Goal: Task Accomplishment & Management: Use online tool/utility

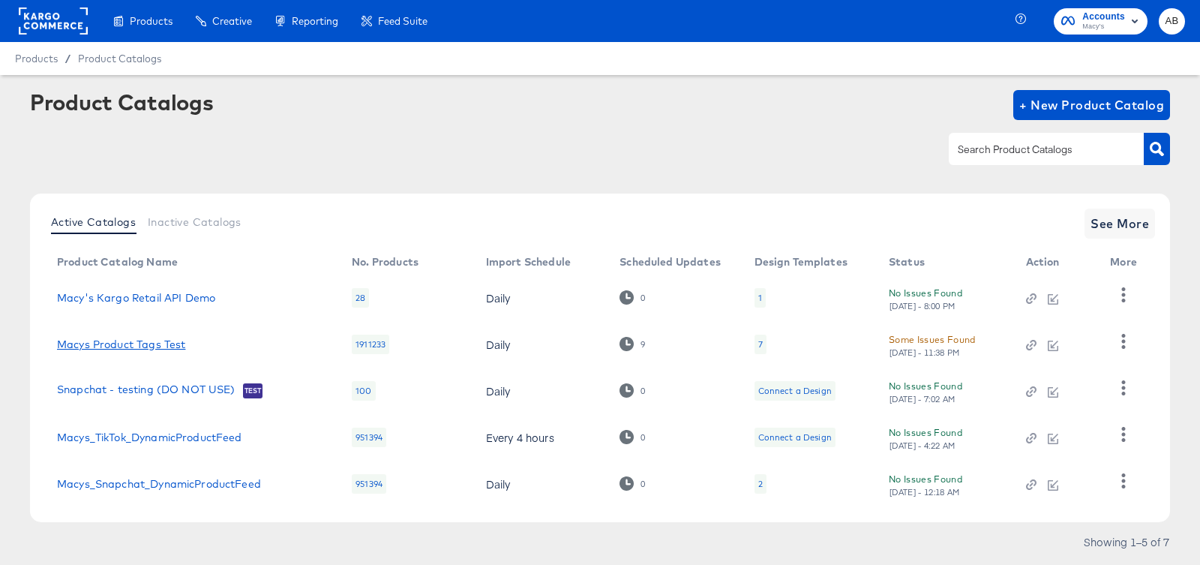
click at [107, 341] on link "Macys Product Tags Test" at bounding box center [121, 344] width 128 height 12
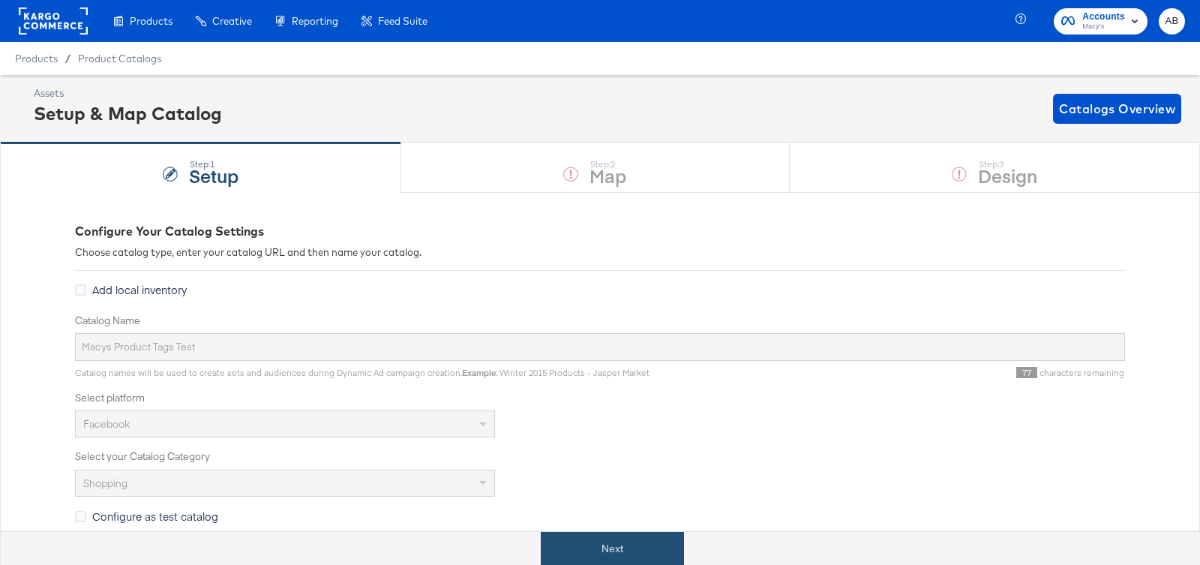
click at [621, 547] on button "Next" at bounding box center [612, 549] width 143 height 34
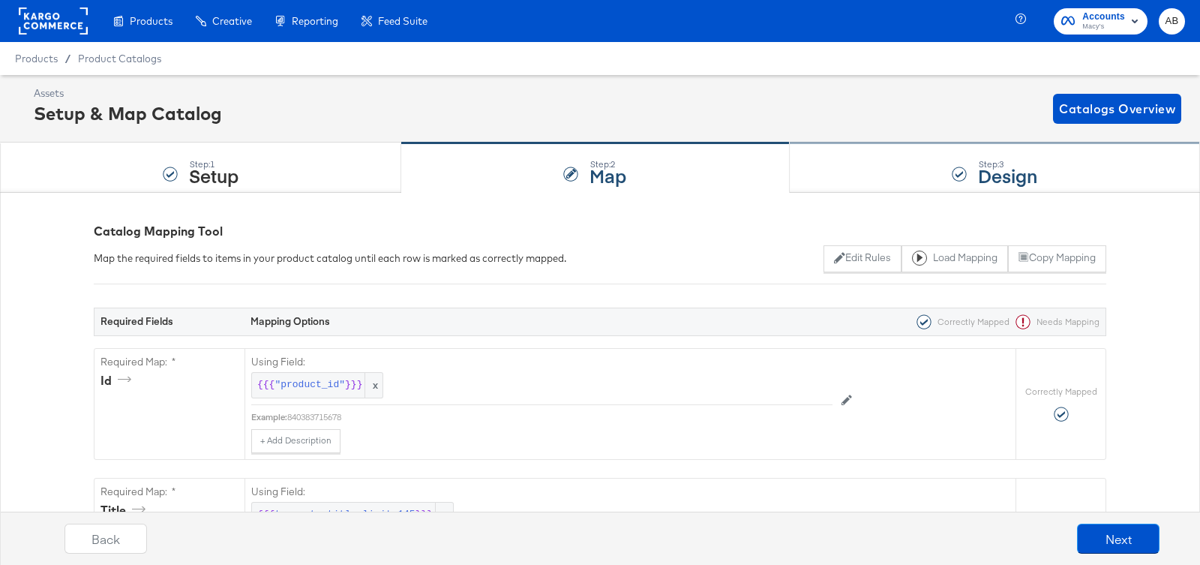
click at [978, 176] on strong "Design" at bounding box center [1007, 175] width 59 height 25
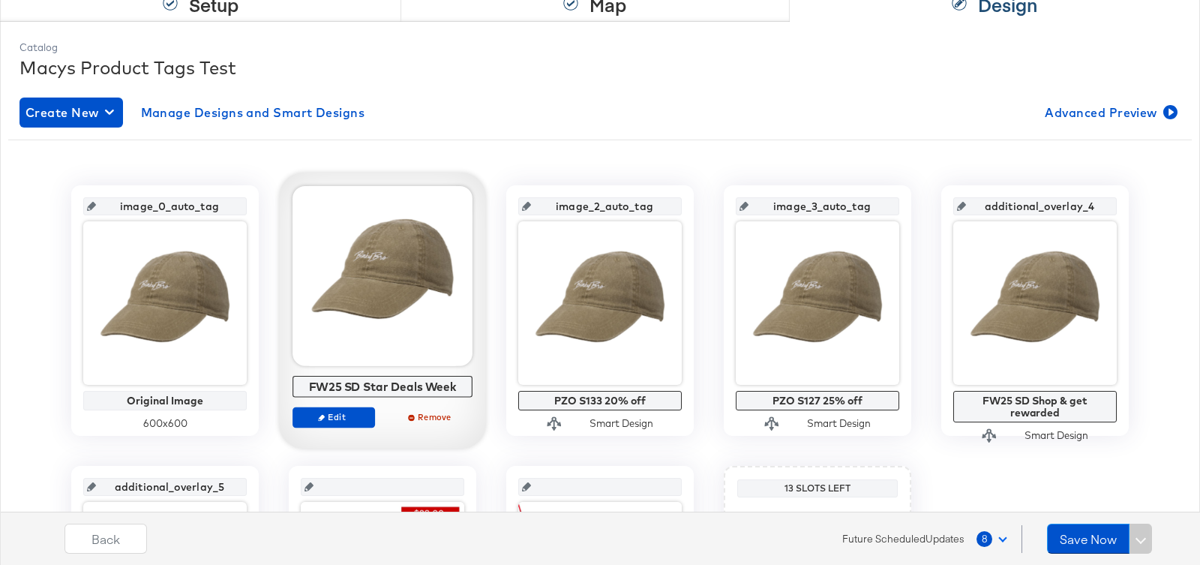
scroll to position [182, 0]
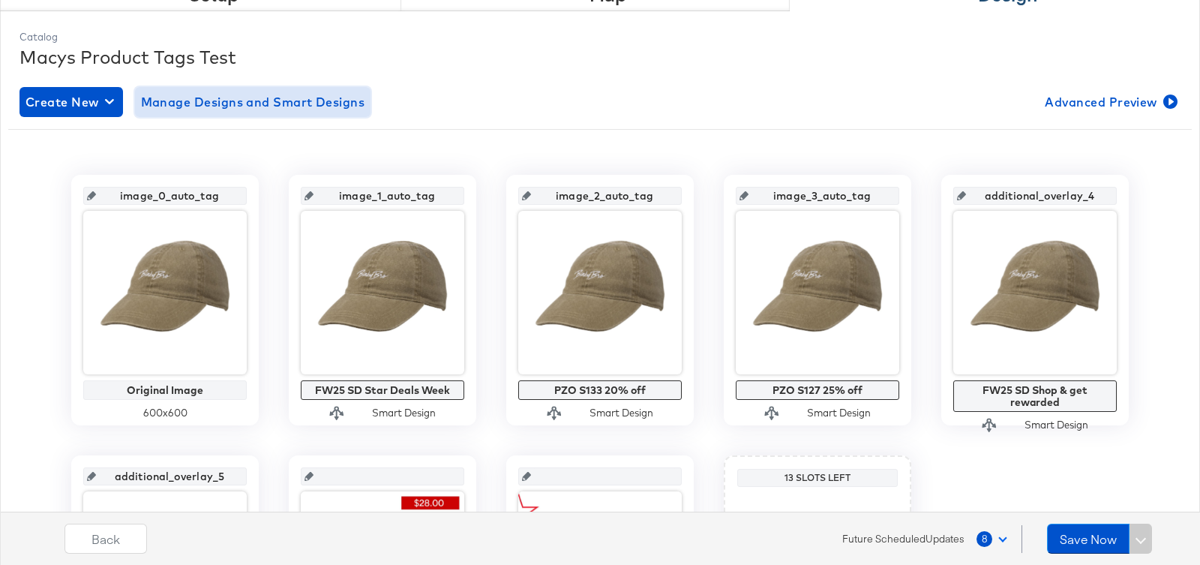
click at [223, 101] on span "Manage Designs and Smart Designs" at bounding box center [253, 102] width 224 height 21
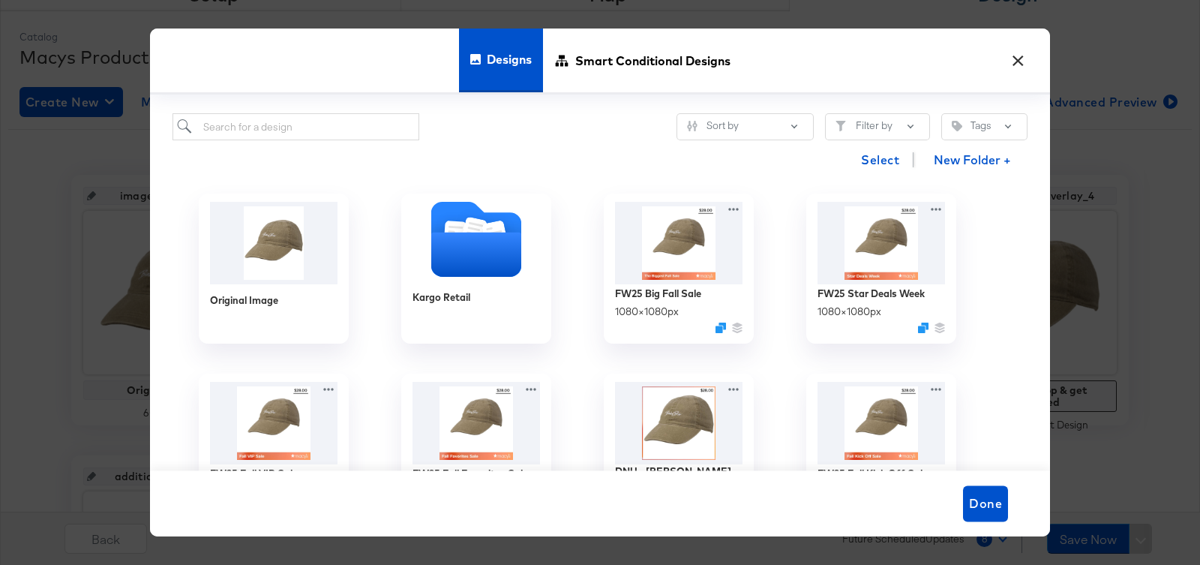
click at [1025, 59] on button "×" at bounding box center [1017, 57] width 27 height 27
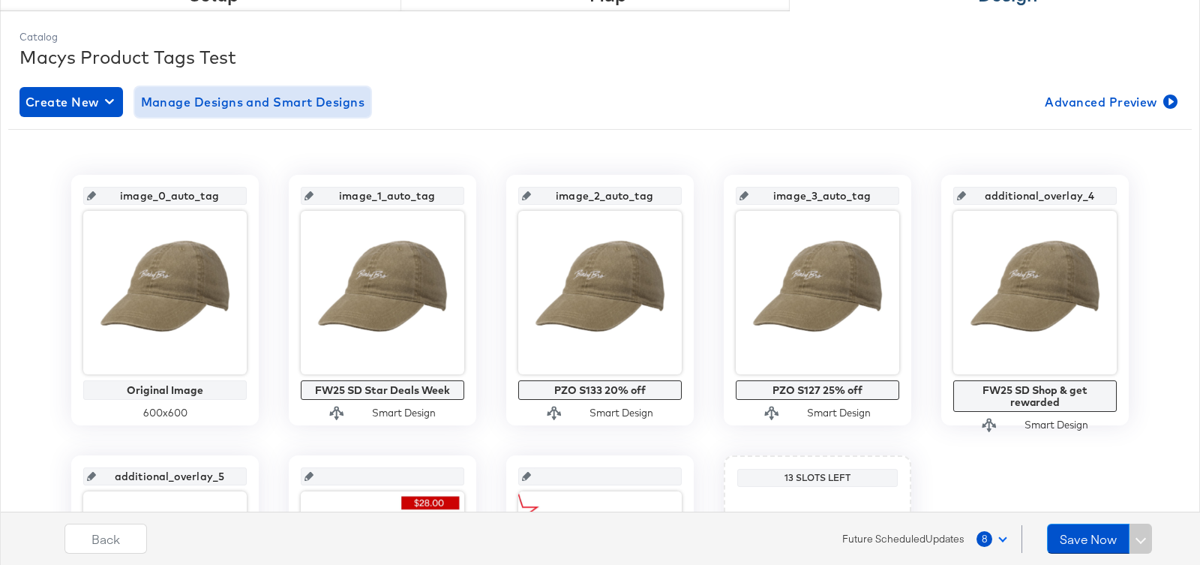
click at [266, 96] on span "Manage Designs and Smart Designs" at bounding box center [253, 102] width 224 height 21
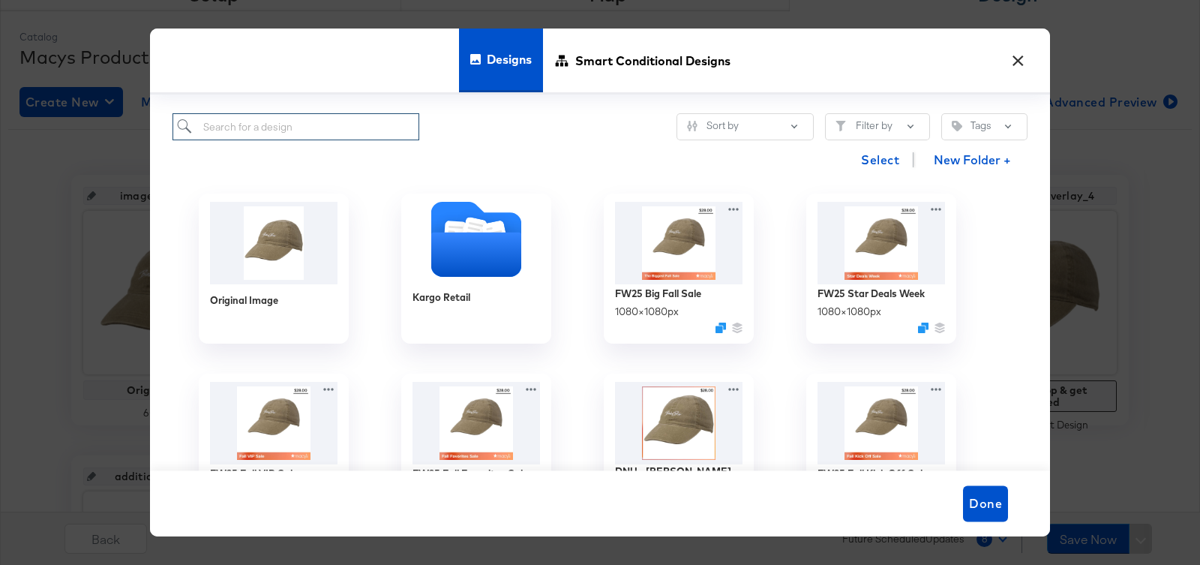
click at [305, 134] on input "search" at bounding box center [296, 127] width 247 height 28
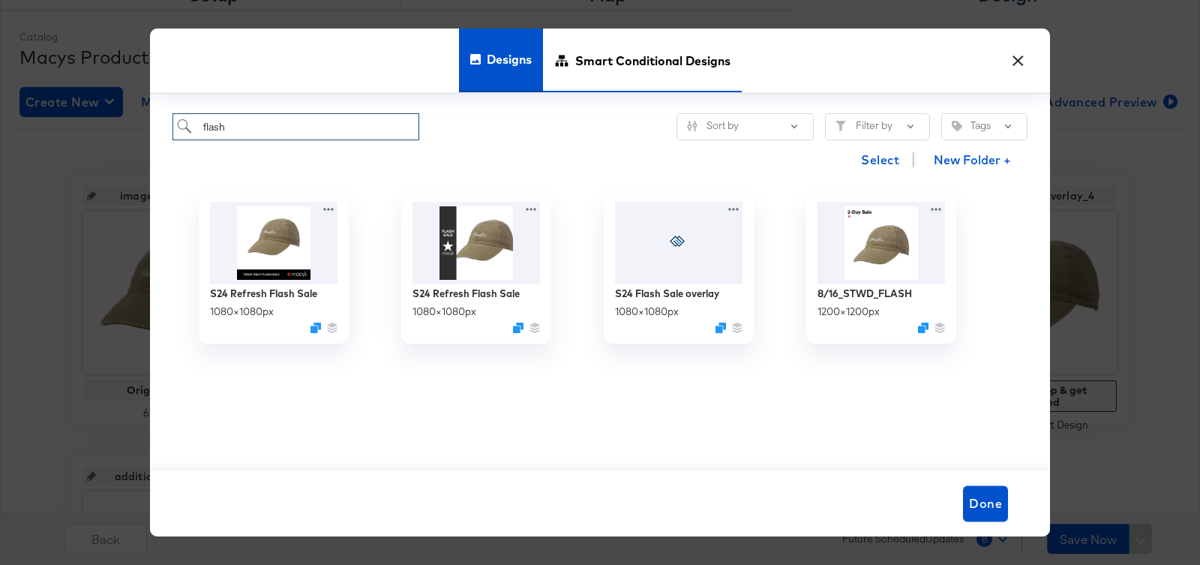
type input "flash"
click at [569, 63] on icon at bounding box center [561, 60] width 15 height 15
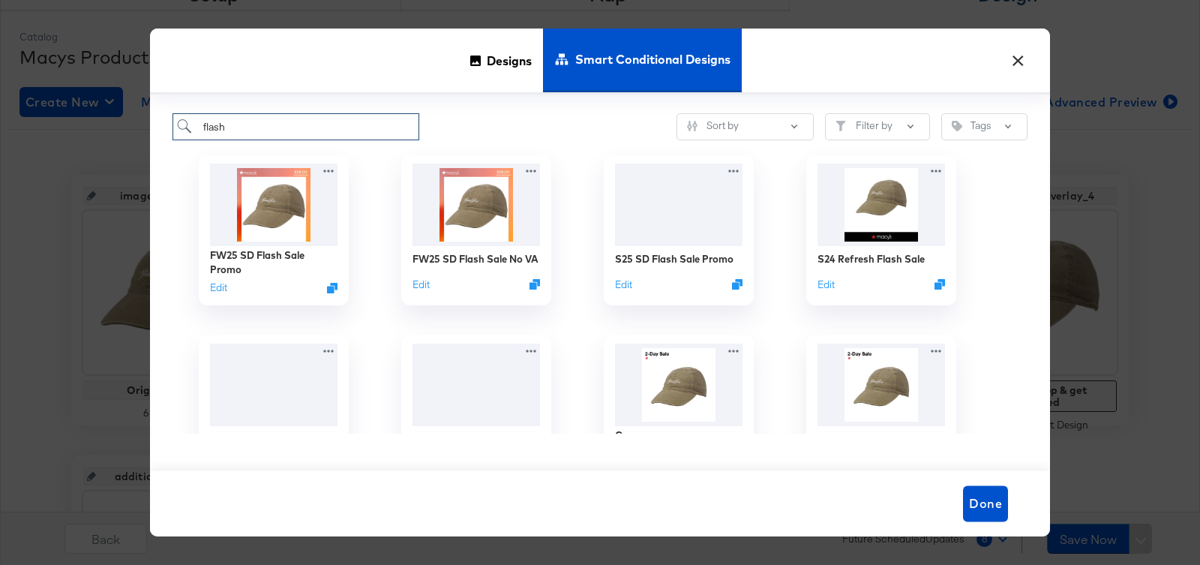
click at [312, 126] on input "flash" at bounding box center [296, 127] width 247 height 28
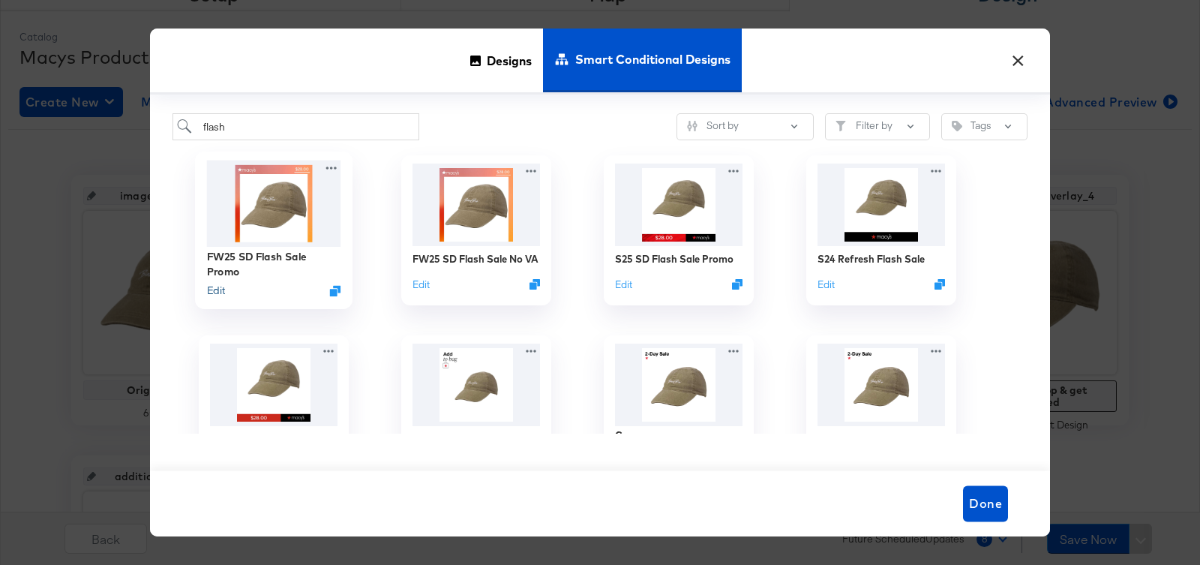
click at [212, 290] on button "Edit" at bounding box center [216, 291] width 18 height 14
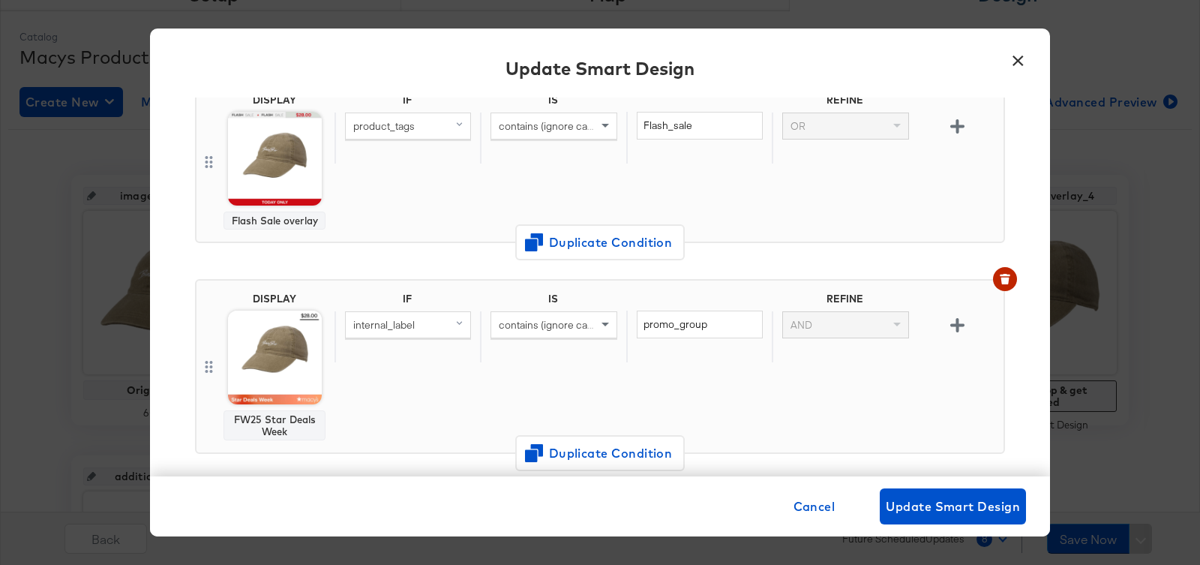
scroll to position [163, 0]
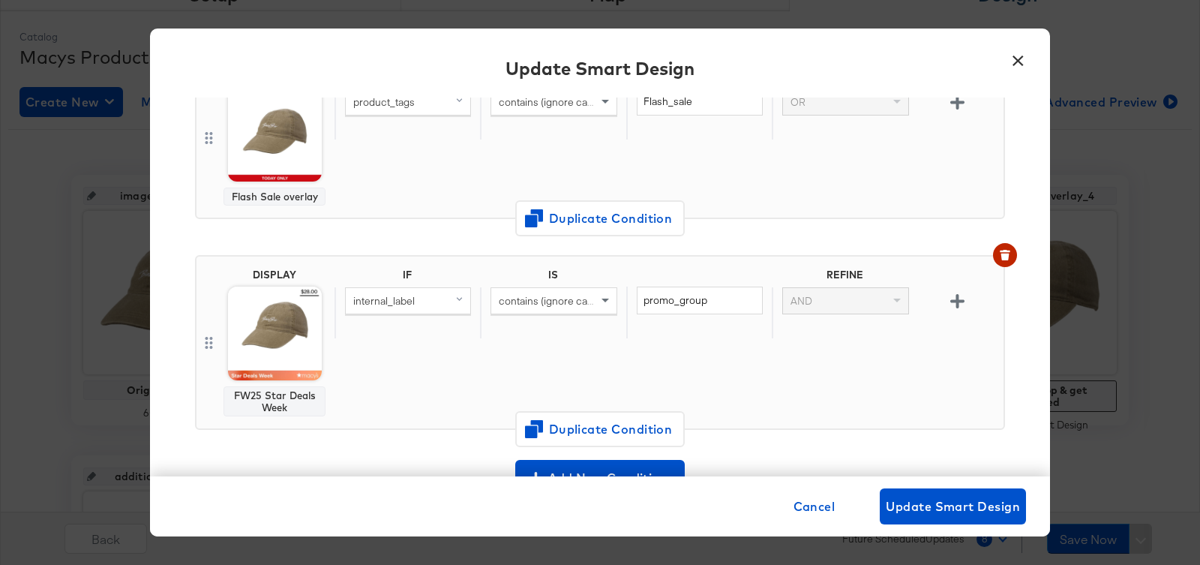
click at [1019, 56] on button "×" at bounding box center [1017, 57] width 27 height 27
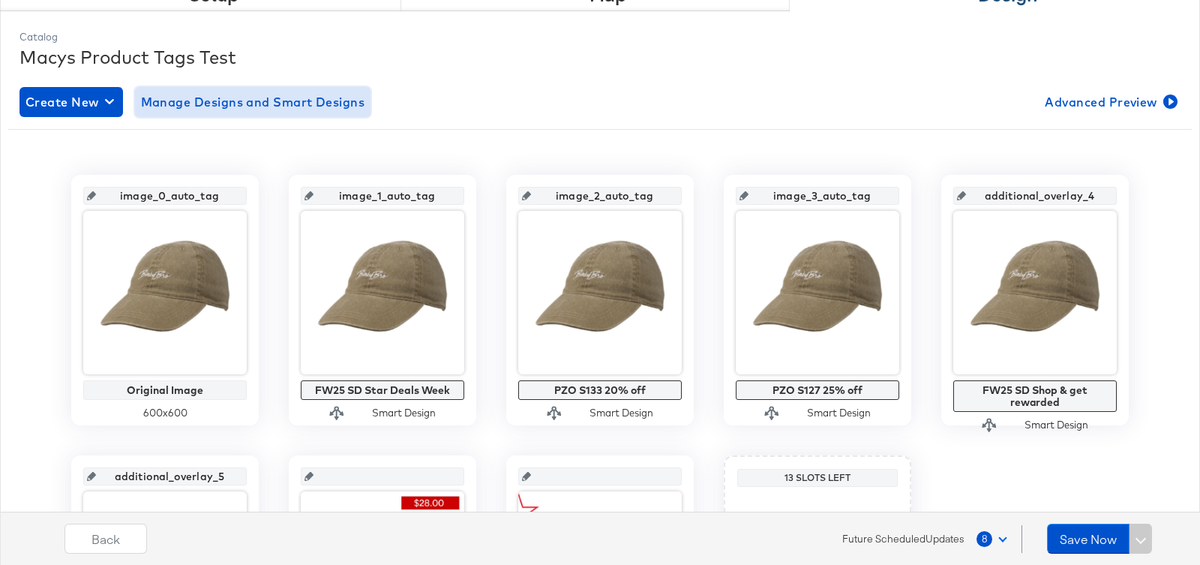
click at [195, 104] on span "Manage Designs and Smart Designs" at bounding box center [253, 102] width 224 height 21
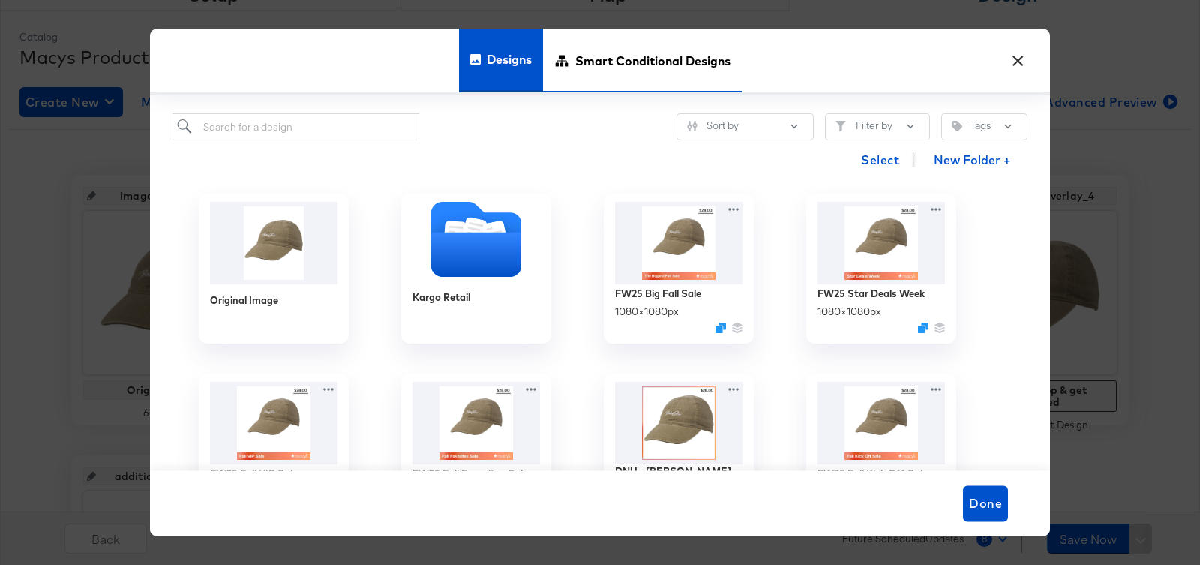
click at [587, 60] on span "Smart Conditional Designs" at bounding box center [652, 60] width 155 height 66
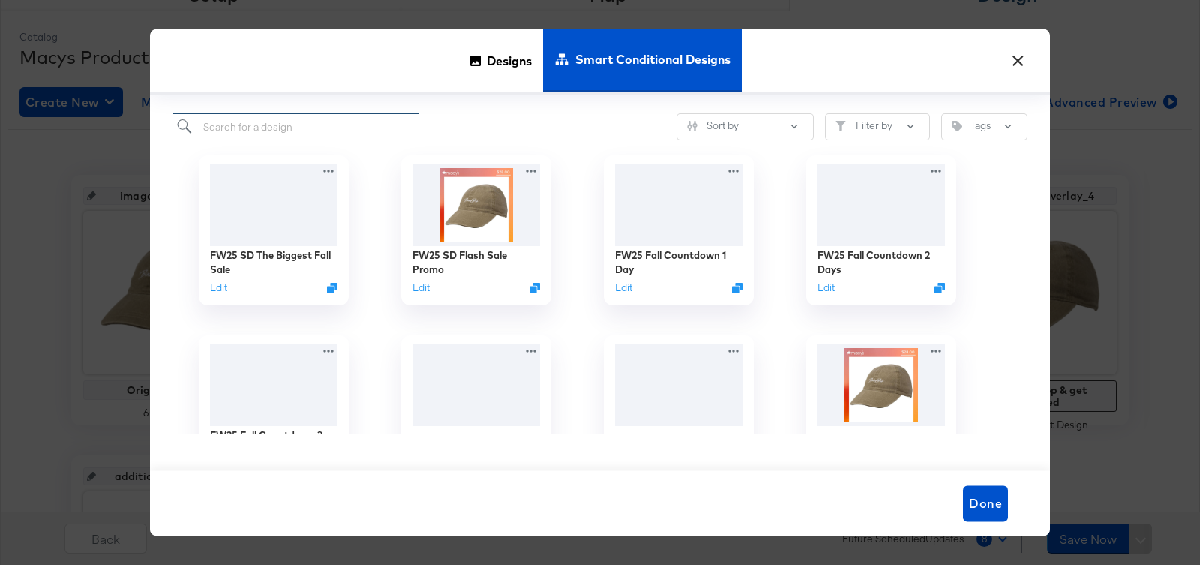
click at [281, 119] on input "search" at bounding box center [296, 127] width 247 height 28
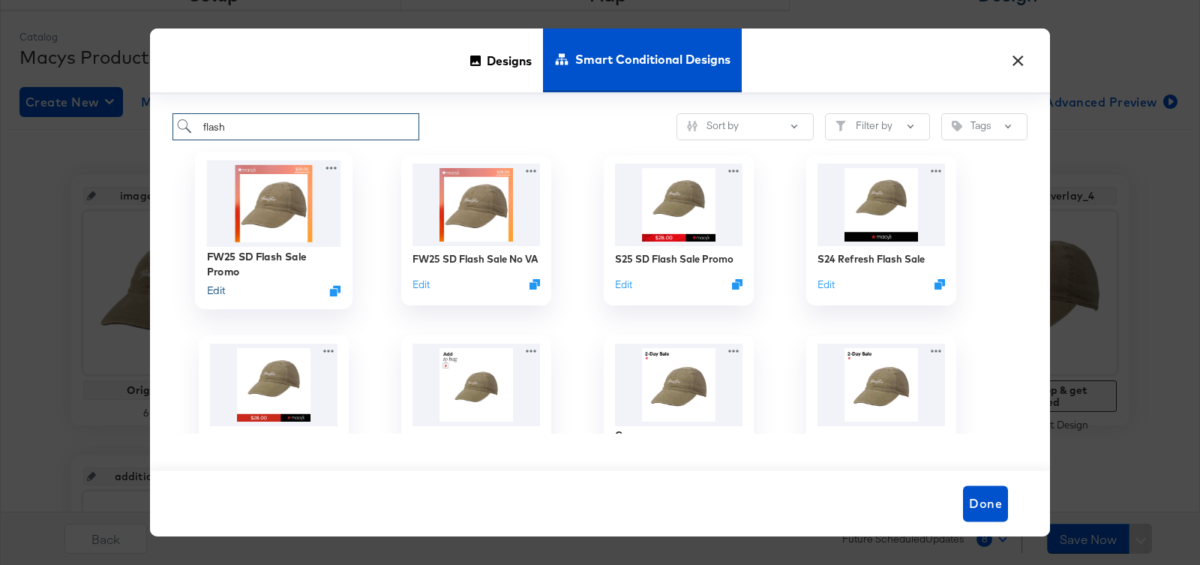
type input "flash"
click at [216, 290] on button "Edit" at bounding box center [216, 291] width 18 height 14
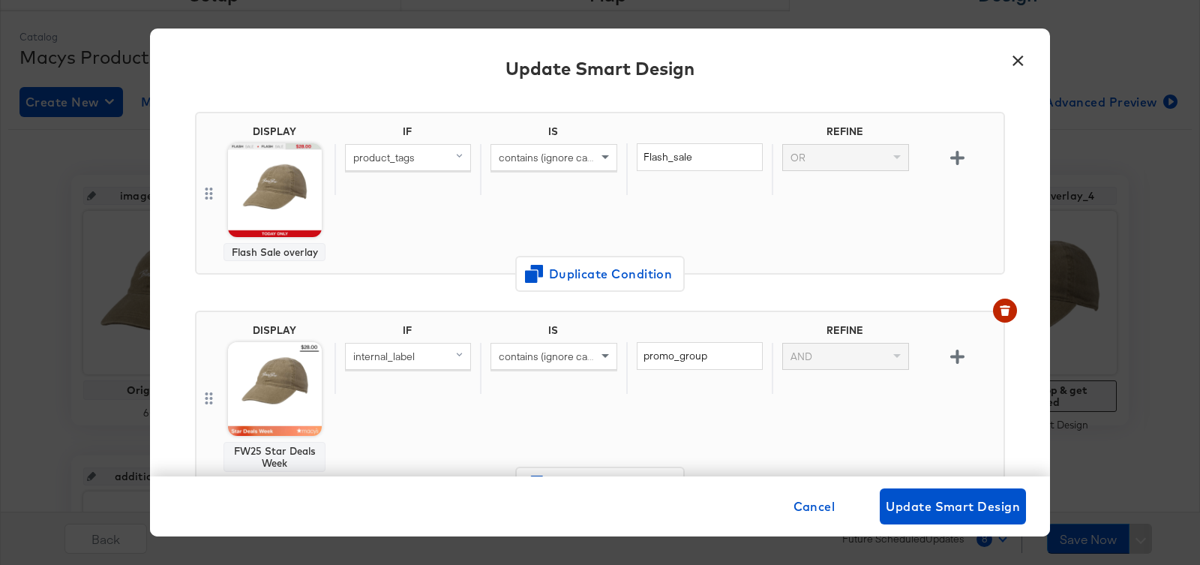
scroll to position [131, 0]
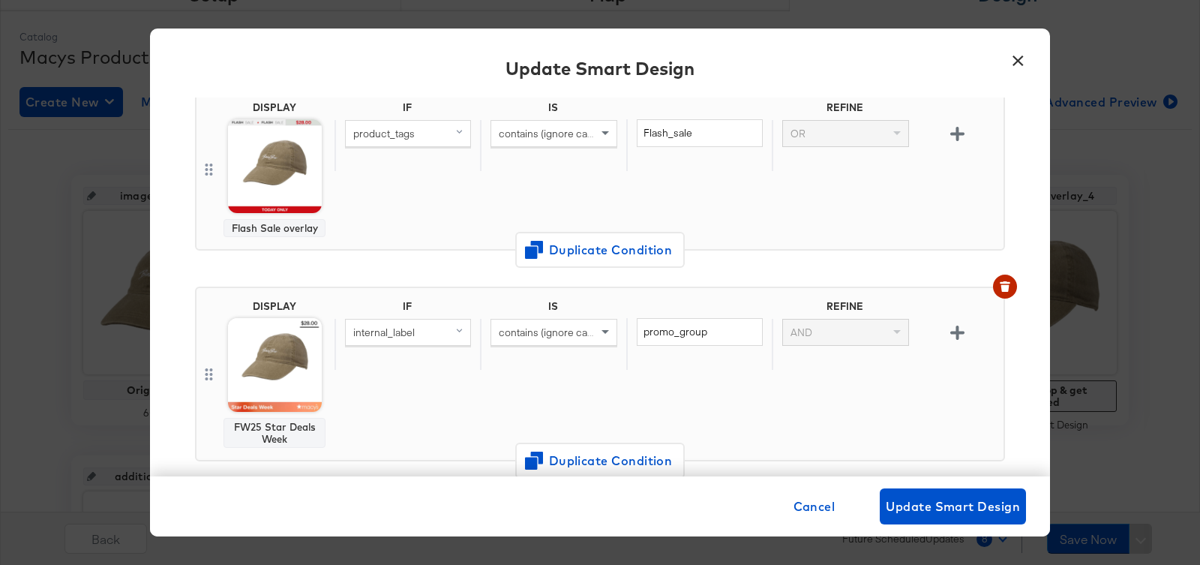
click at [1014, 53] on button "×" at bounding box center [1017, 57] width 27 height 27
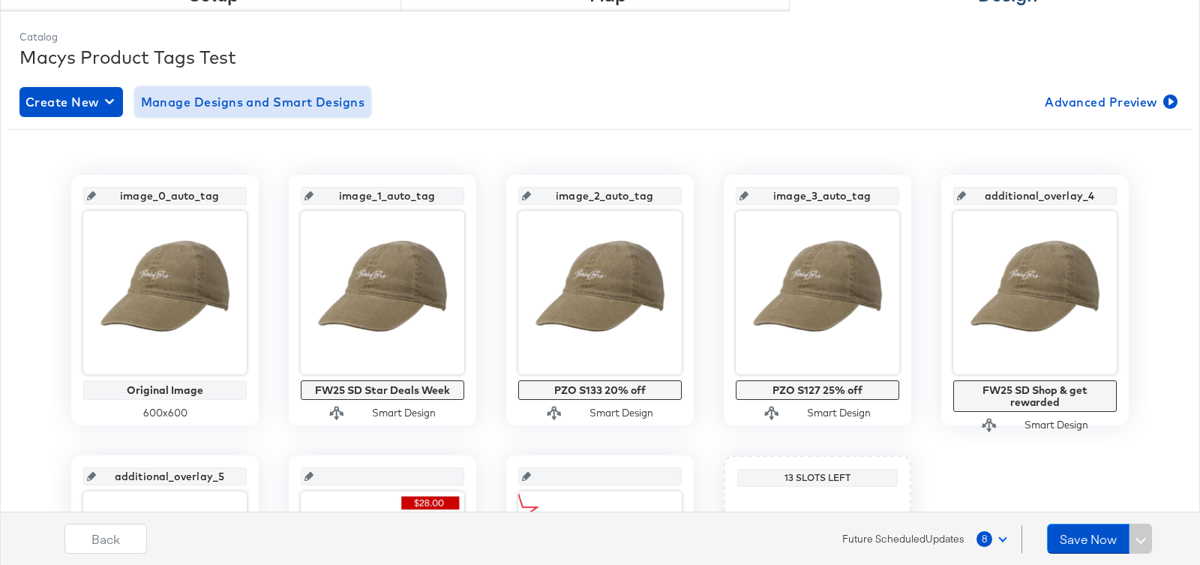
click at [230, 102] on span "Manage Designs and Smart Designs" at bounding box center [253, 102] width 224 height 21
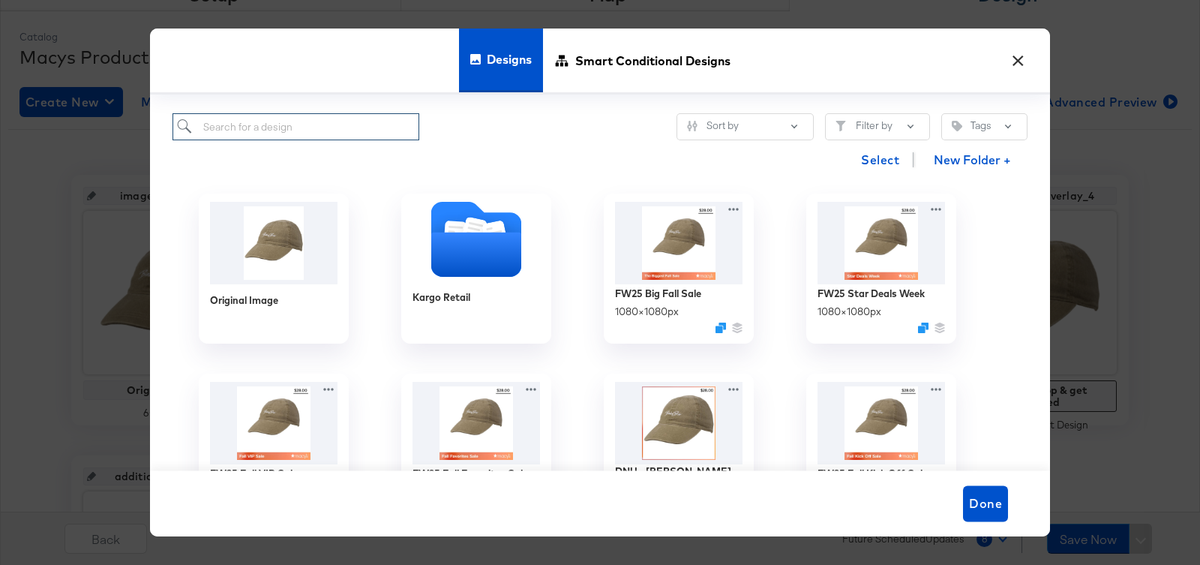
click at [281, 119] on input "search" at bounding box center [296, 127] width 247 height 28
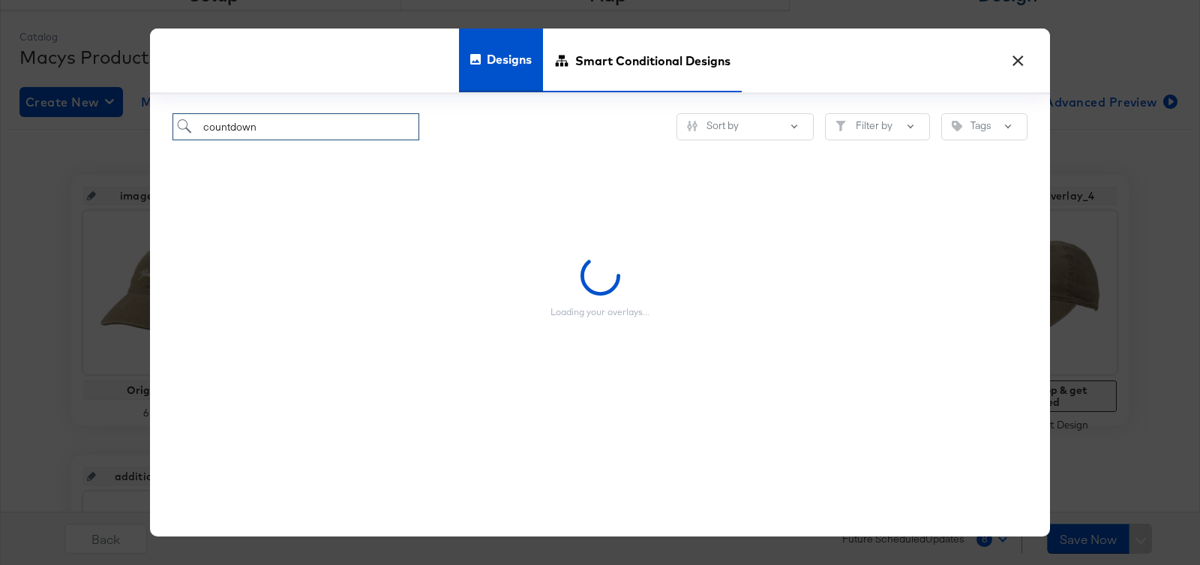
type input "countdown"
click at [648, 66] on span "Smart Conditional Designs" at bounding box center [652, 60] width 155 height 66
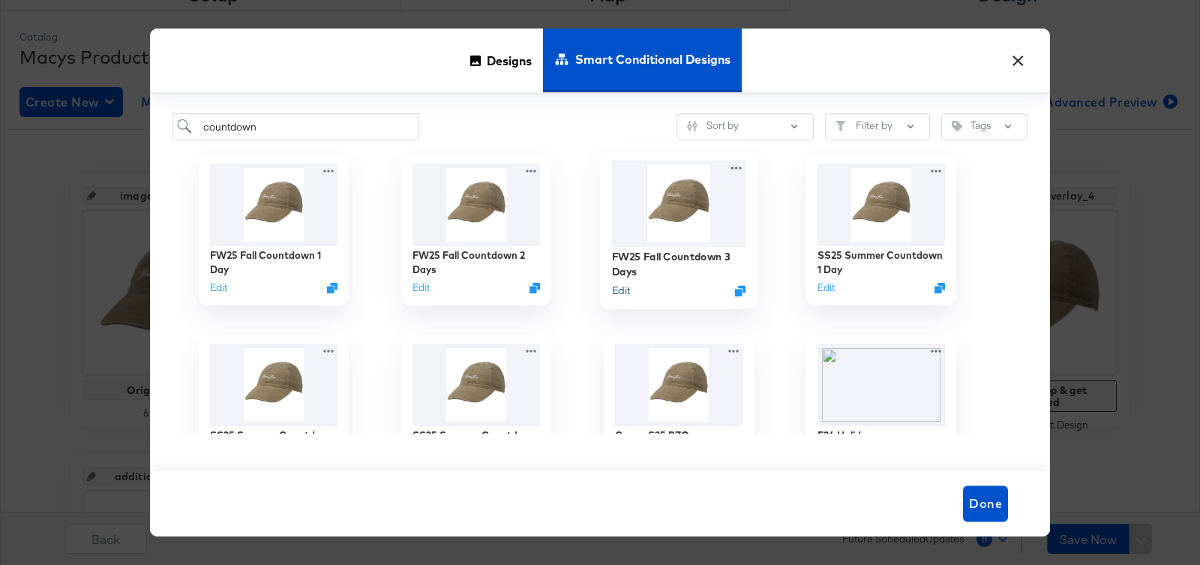
click at [620, 290] on button "Edit" at bounding box center [621, 291] width 18 height 14
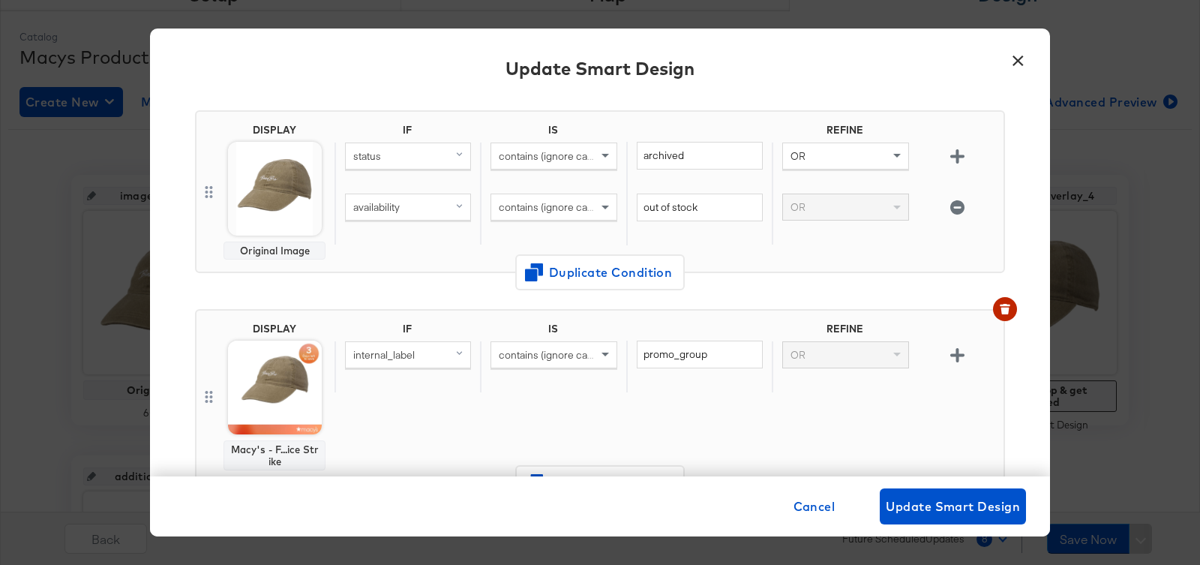
scroll to position [108, 0]
click at [598, 276] on span "Duplicate Condition" at bounding box center [600, 273] width 146 height 21
